Goal: Download file/media

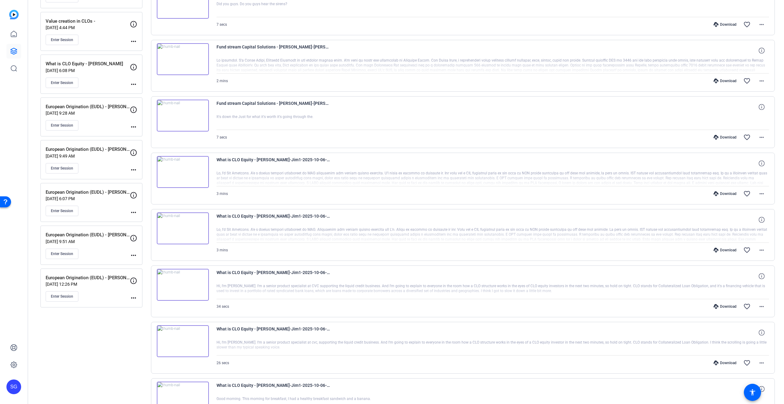
scroll to position [274, 0]
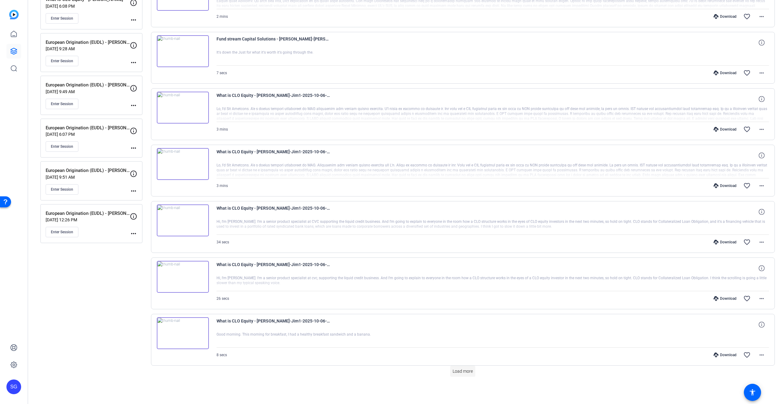
click at [462, 370] on span "Load more" at bounding box center [463, 371] width 20 height 6
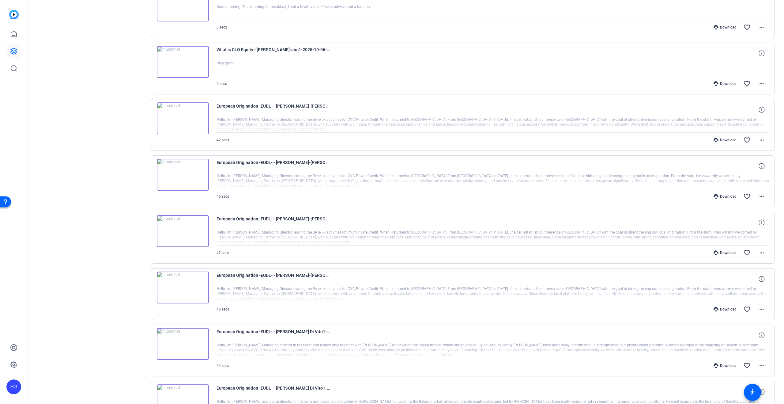
scroll to position [608, 0]
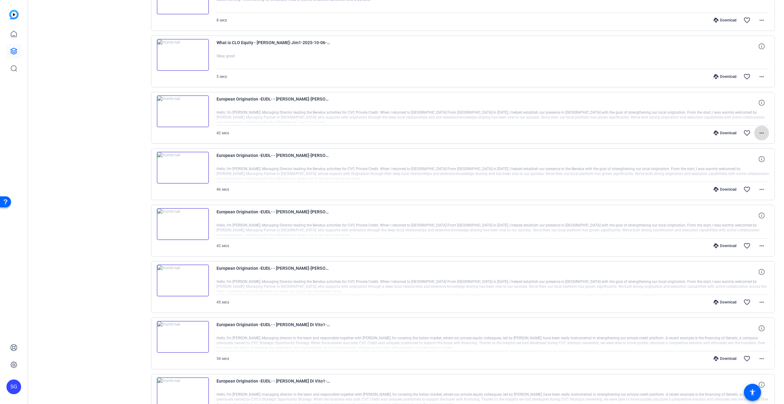
click at [761, 133] on mat-icon "more_horiz" at bounding box center [761, 132] width 7 height 7
click at [747, 158] on span "Download MP4" at bounding box center [745, 160] width 37 height 7
click at [763, 189] on mat-icon "more_horiz" at bounding box center [761, 189] width 7 height 7
click at [750, 218] on span "Download MP4" at bounding box center [745, 217] width 37 height 7
click at [763, 246] on mat-icon "more_horiz" at bounding box center [761, 245] width 7 height 7
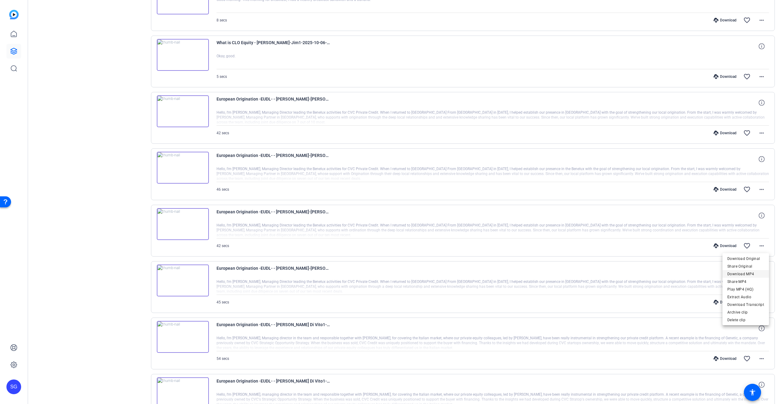
click at [748, 272] on span "Download MP4" at bounding box center [745, 273] width 37 height 7
click at [763, 306] on span at bounding box center [761, 302] width 15 height 15
click at [752, 331] on span "Download MP4" at bounding box center [745, 329] width 37 height 7
click at [189, 111] on img at bounding box center [183, 111] width 52 height 32
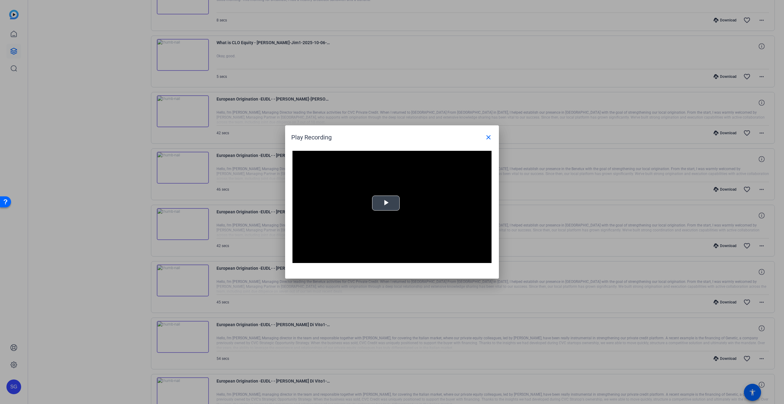
click at [386, 203] on span "Video Player" at bounding box center [386, 203] width 0 height 0
click at [442, 258] on div "0:39" at bounding box center [442, 258] width 0 height 2
drag, startPoint x: 488, startPoint y: 140, endPoint x: 309, endPoint y: 114, distance: 180.7
click at [488, 140] on mat-icon "close" at bounding box center [488, 137] width 7 height 7
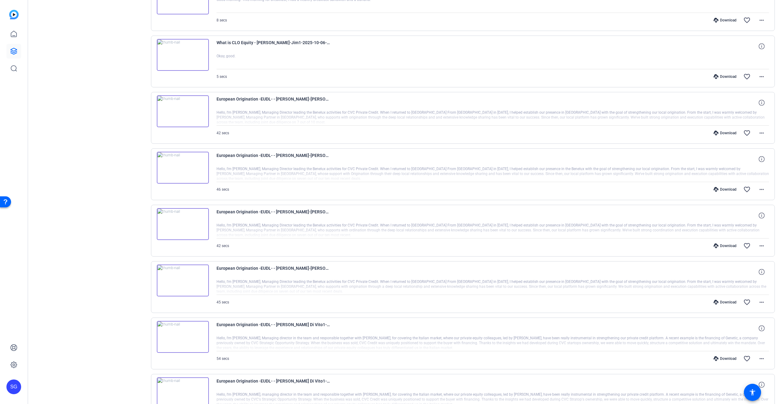
click at [184, 165] on img at bounding box center [183, 168] width 52 height 32
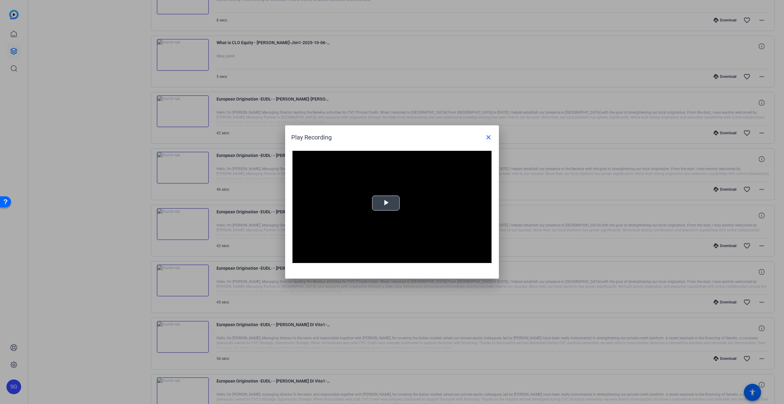
click at [390, 190] on video "Video Player" at bounding box center [391, 207] width 199 height 112
click at [439, 257] on div "Loaded : 100.00% 0:41 0:01" at bounding box center [385, 258] width 130 height 2
click at [435, 258] on div "Loaded : 100.00% 0:40 0:40" at bounding box center [385, 258] width 130 height 2
click at [456, 196] on video "Video Player" at bounding box center [391, 207] width 199 height 112
click at [432, 198] on video "Video Player" at bounding box center [391, 207] width 199 height 112
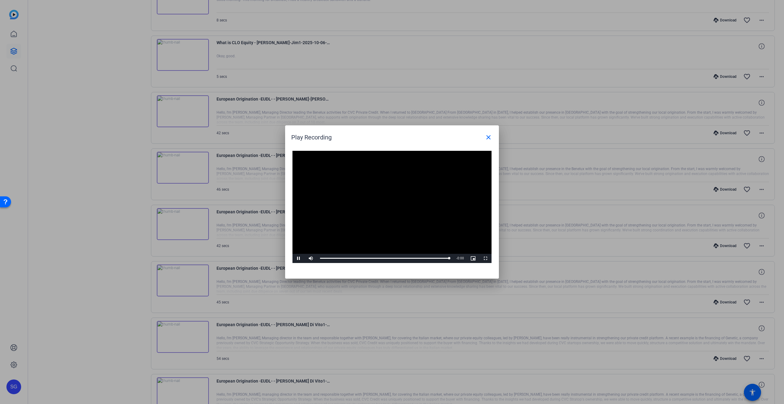
click at [396, 232] on video "Video Player" at bounding box center [391, 207] width 199 height 112
drag, startPoint x: 492, startPoint y: 138, endPoint x: 338, endPoint y: 154, distance: 154.8
click at [492, 138] on span at bounding box center [488, 137] width 15 height 15
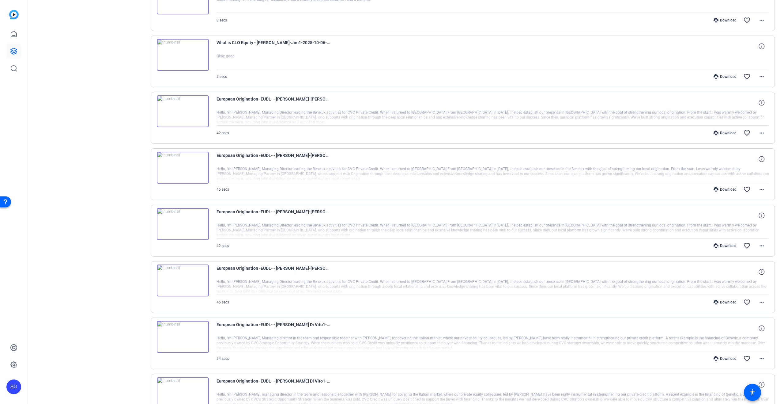
click at [184, 224] on img at bounding box center [183, 224] width 52 height 32
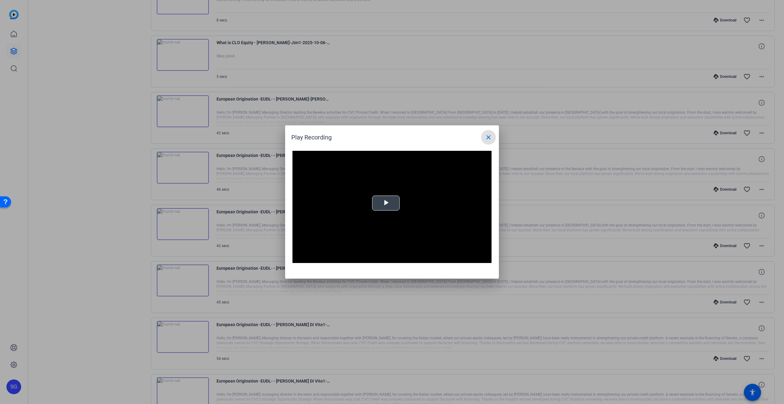
click at [387, 211] on video "Video Player" at bounding box center [391, 207] width 199 height 112
click at [437, 258] on div "0:37" at bounding box center [437, 258] width 0 height 2
drag, startPoint x: 483, startPoint y: 136, endPoint x: 412, endPoint y: 157, distance: 74.4
click at [483, 136] on span at bounding box center [488, 137] width 15 height 15
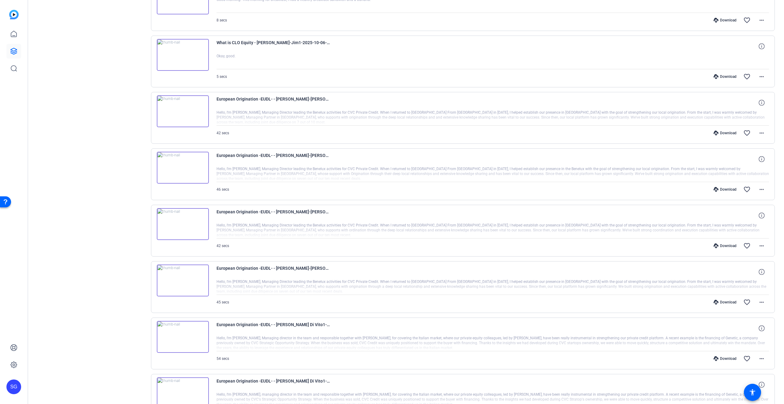
click at [186, 279] on img at bounding box center [183, 280] width 52 height 32
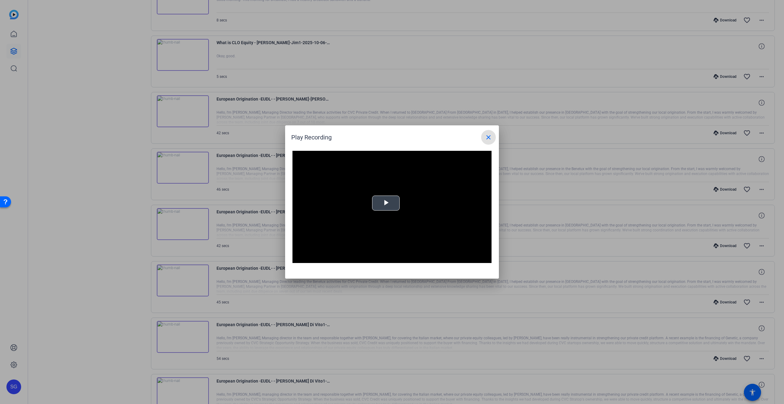
click at [386, 203] on span "Video Player" at bounding box center [386, 203] width 0 height 0
click at [433, 259] on div "Loaded : 100.00% 0:39 0:23" at bounding box center [385, 258] width 136 height 9
click at [363, 215] on video "Video Player" at bounding box center [391, 207] width 199 height 112
drag, startPoint x: 439, startPoint y: 260, endPoint x: 424, endPoint y: 233, distance: 31.0
click at [439, 260] on div "Loaded : 100.00% 0:41 0:41" at bounding box center [385, 258] width 136 height 9
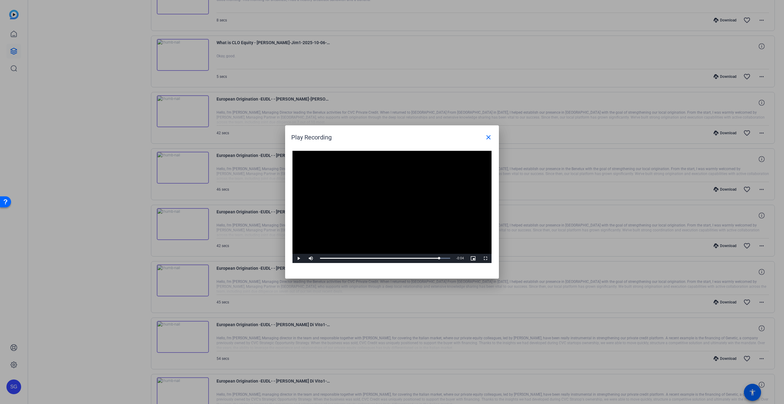
click at [420, 213] on video "Video Player" at bounding box center [391, 207] width 199 height 112
click at [486, 136] on mat-icon "close" at bounding box center [488, 137] width 7 height 7
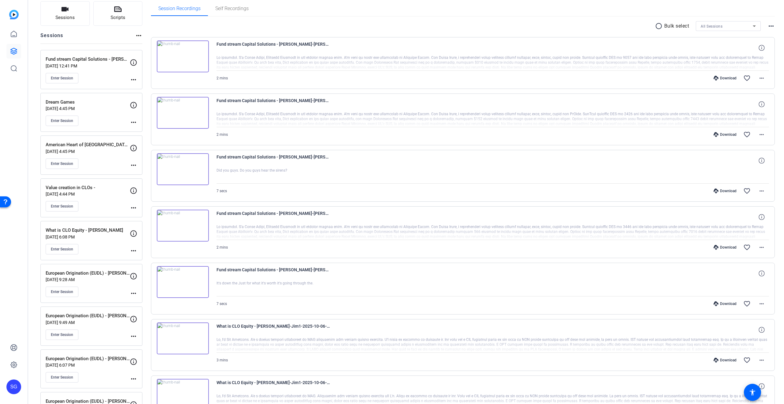
scroll to position [44, 0]
